Goal: Information Seeking & Learning: Learn about a topic

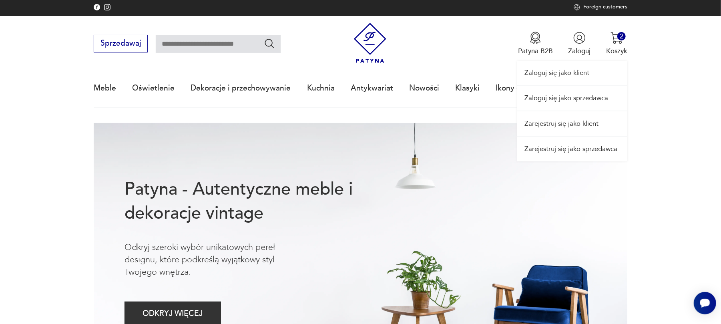
click at [579, 40] on div "Zaloguj się jako klient Zaloguj się jako sprzedawca Zarejestruj się jako klient…" at bounding box center [572, 88] width 110 height 145
click at [573, 70] on link "Zaloguj się jako klient" at bounding box center [572, 73] width 110 height 24
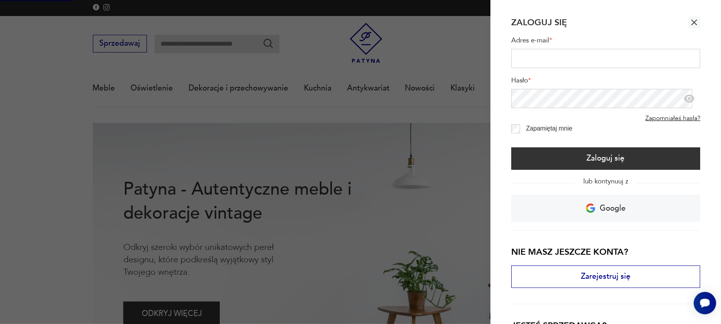
click at [556, 54] on input "Adres e-mail *" at bounding box center [605, 58] width 189 height 19
type input "**********"
click at [685, 95] on icon "button" at bounding box center [689, 99] width 12 height 12
click at [689, 20] on icon "button" at bounding box center [694, 23] width 10 height 10
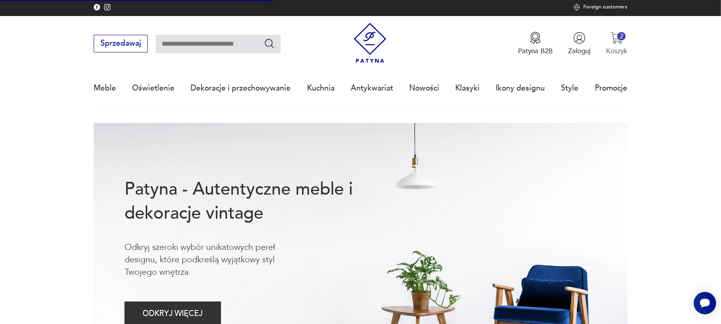
click at [614, 32] on img "button" at bounding box center [616, 38] width 12 height 12
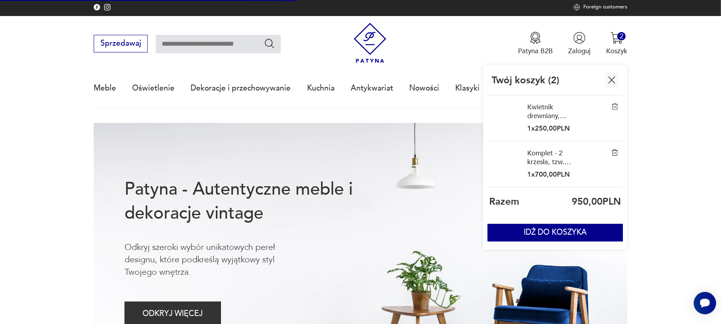
drag, startPoint x: 614, startPoint y: 31, endPoint x: 678, endPoint y: 74, distance: 76.5
click at [678, 74] on nav "Sprzedawaj Patyna B2B Zaloguj 2 Koszyk Twój koszyk ( 2 ) Kwietnik drewniany, wy…" at bounding box center [360, 62] width 721 height 92
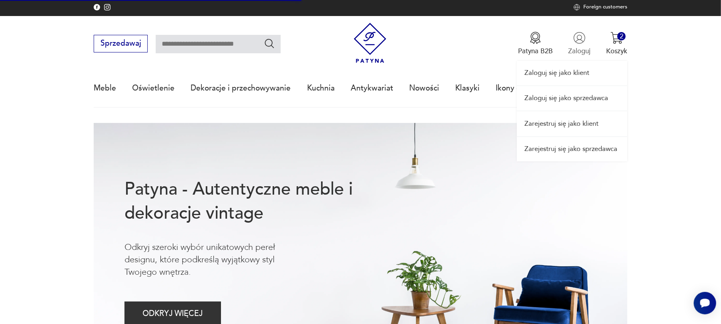
click at [584, 40] on div "Zaloguj się jako klient Zaloguj się jako sprzedawca Zarejestruj się jako klient…" at bounding box center [572, 88] width 110 height 145
click at [590, 98] on link "Zaloguj się jako sprzedawca" at bounding box center [572, 98] width 110 height 24
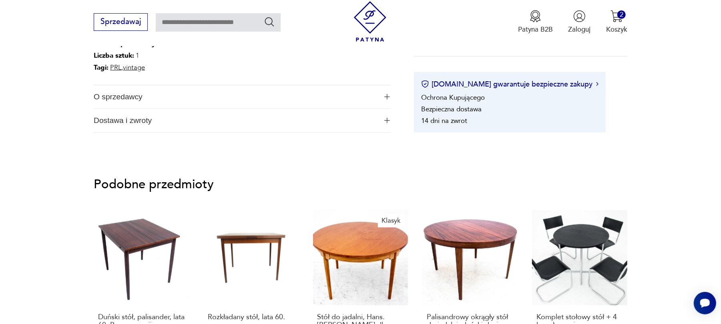
click at [384, 118] on img "button" at bounding box center [387, 121] width 6 height 6
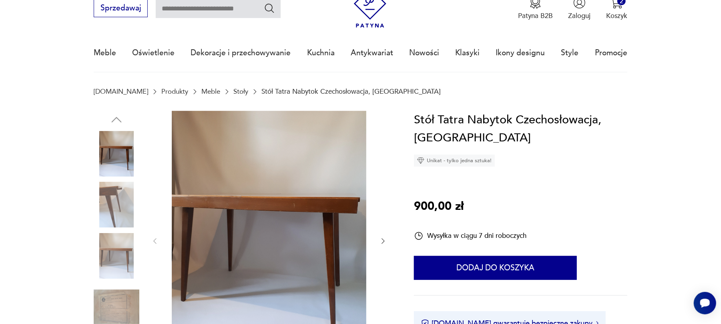
scroll to position [53, 0]
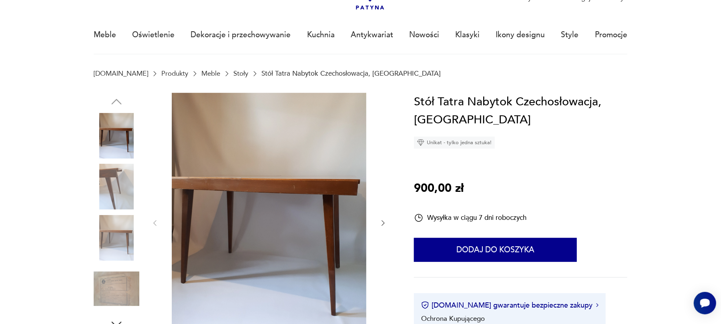
click at [444, 218] on div "Wysyłka w ciągu 7 dni roboczych" at bounding box center [470, 218] width 112 height 10
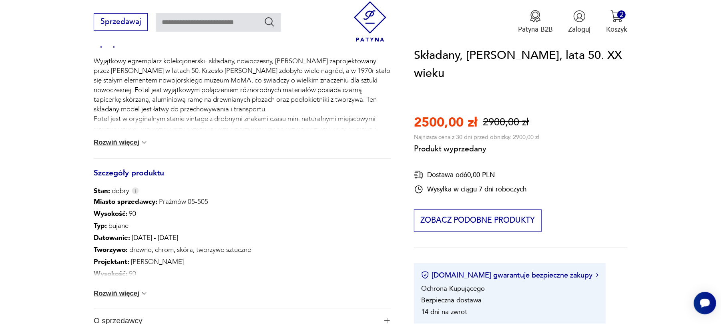
scroll to position [585, 0]
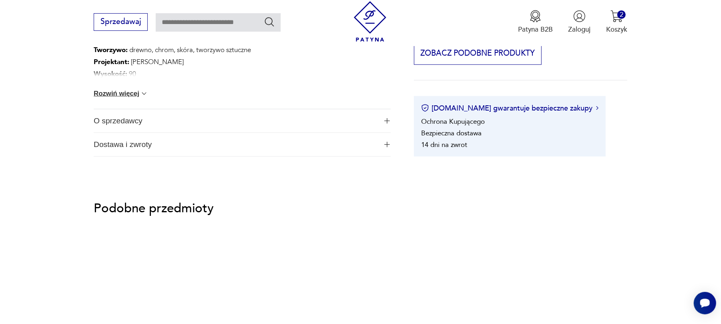
click at [384, 142] on img "button" at bounding box center [387, 145] width 6 height 6
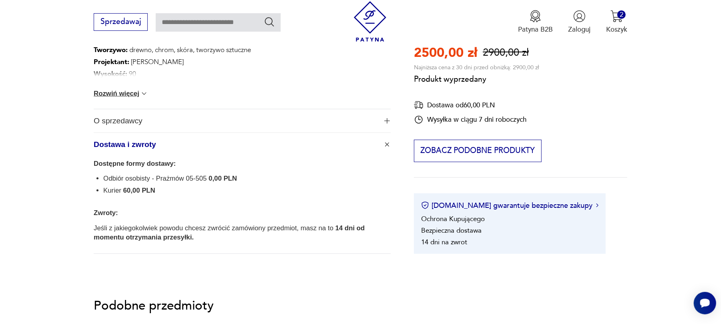
drag, startPoint x: 452, startPoint y: 116, endPoint x: 425, endPoint y: 117, distance: 26.4
click at [448, 117] on div "Wysyłka w ciągu 7 dni roboczych" at bounding box center [470, 120] width 112 height 10
click at [417, 117] on icon at bounding box center [419, 120] width 10 height 10
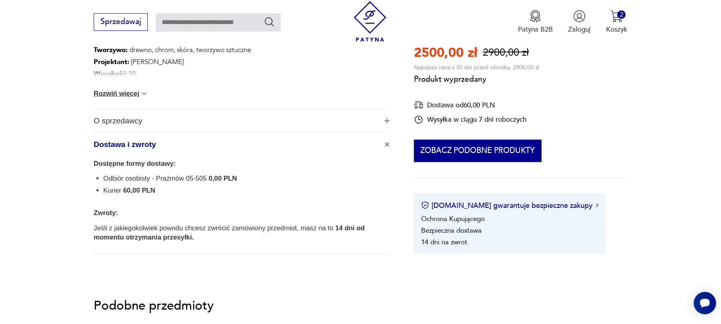
click at [439, 149] on button "Zobacz podobne produkty" at bounding box center [478, 151] width 128 height 22
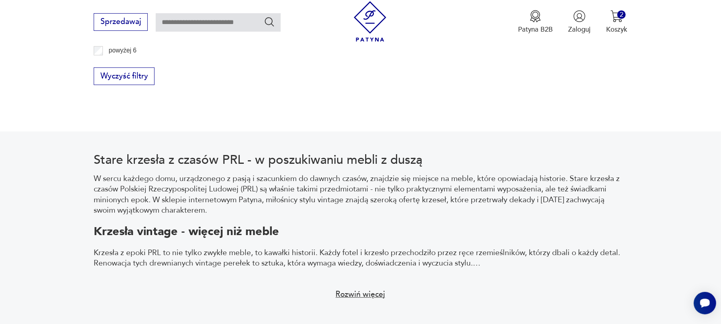
scroll to position [1837, 0]
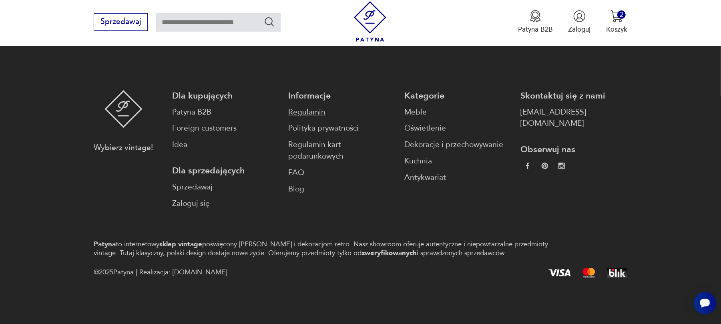
click at [308, 112] on link "Regulamin" at bounding box center [341, 112] width 106 height 12
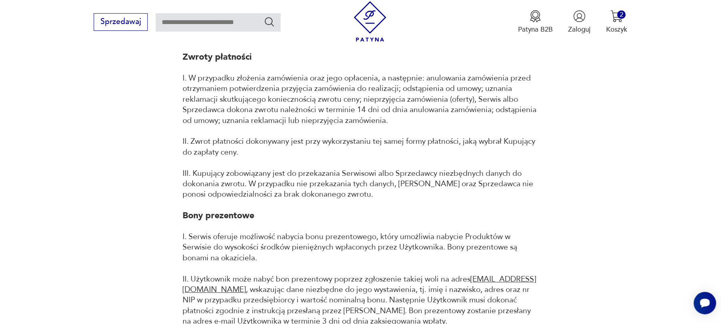
scroll to position [1814, 0]
